Goal: Task Accomplishment & Management: Manage account settings

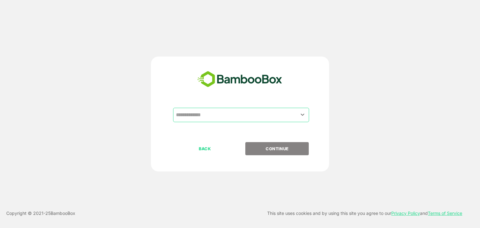
click at [235, 115] on input "text" at bounding box center [242, 115] width 134 height 12
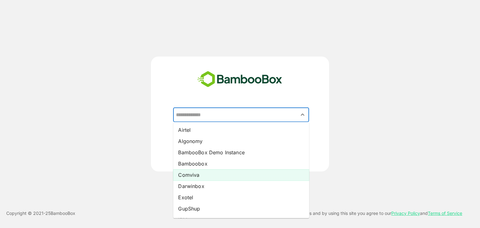
click at [216, 173] on li "Comviva" at bounding box center [241, 175] width 136 height 11
type input "*******"
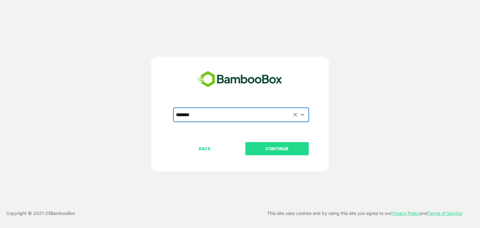
click at [292, 149] on p "CONTINUE" at bounding box center [277, 148] width 63 height 7
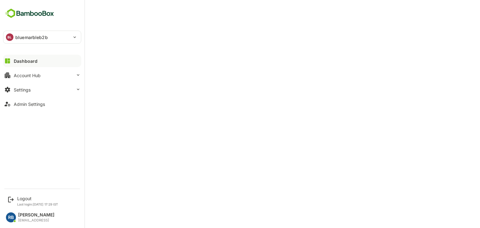
click at [16, 40] on p "bluemarbleb2b" at bounding box center [31, 37] width 33 height 7
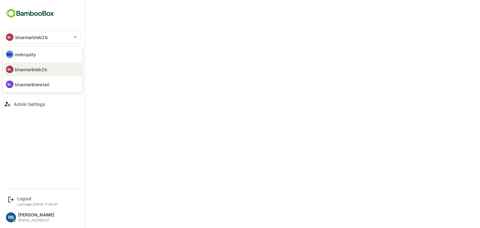
click at [30, 53] on p "mobiquity" at bounding box center [25, 54] width 21 height 7
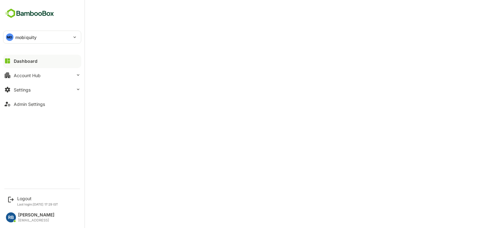
click at [38, 34] on div "MO mobiquity" at bounding box center [38, 37] width 70 height 13
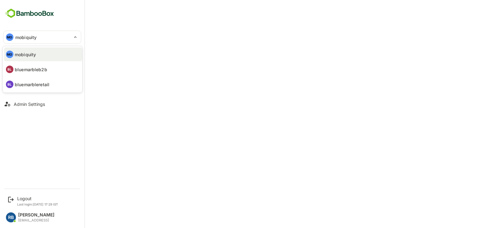
click at [34, 85] on p "bluemarbleretail" at bounding box center [32, 84] width 35 height 7
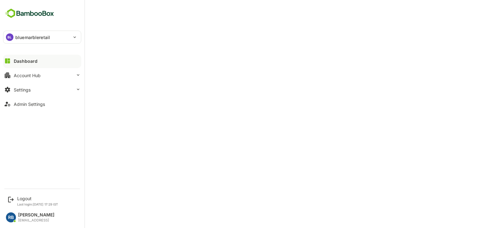
click at [44, 37] on p "bluemarbleretail" at bounding box center [32, 37] width 35 height 7
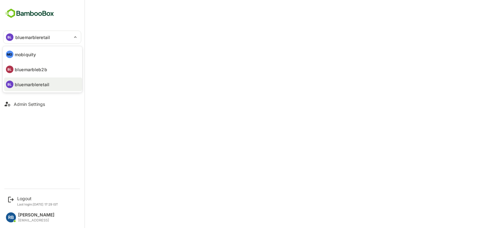
click at [37, 55] on li "MO mobiquity" at bounding box center [43, 55] width 78 height 14
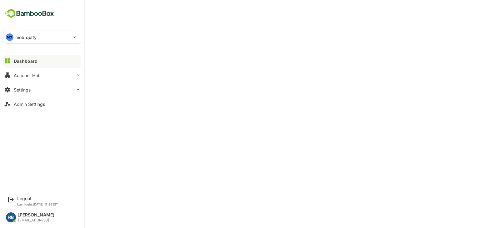
click at [37, 40] on div "MO mobiquity" at bounding box center [38, 37] width 70 height 13
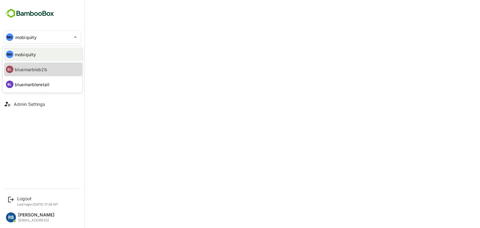
click at [39, 66] on p "bluemarbleb2b" at bounding box center [31, 69] width 33 height 7
type input "**********"
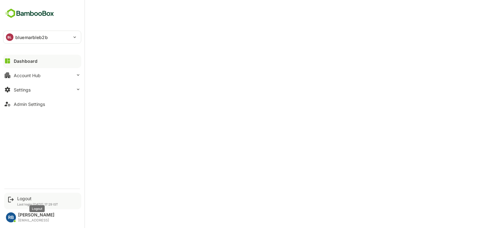
click at [19, 201] on div "Logout" at bounding box center [37, 198] width 41 height 5
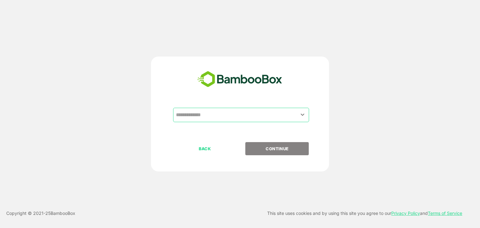
click at [232, 114] on input "text" at bounding box center [242, 115] width 134 height 12
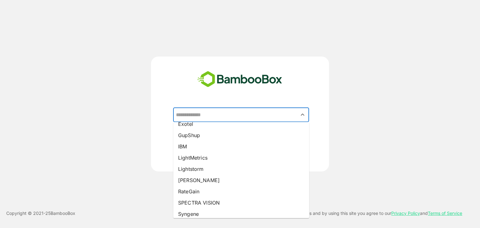
scroll to position [74, 0]
click at [214, 169] on li "Lightstorm" at bounding box center [241, 168] width 136 height 11
type input "**********"
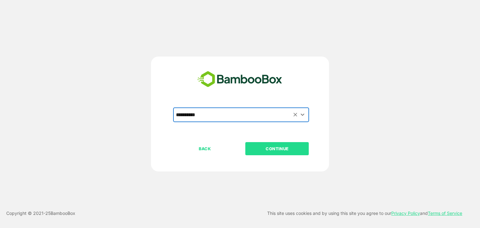
click at [280, 152] on button "CONTINUE" at bounding box center [278, 148] width 64 height 13
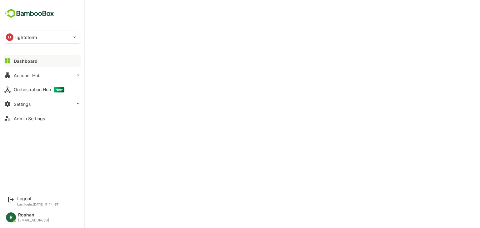
click at [29, 37] on p "lightstorm" at bounding box center [26, 37] width 22 height 7
click at [186, 18] on div at bounding box center [240, 114] width 480 height 228
